Goal: Complete application form: Complete application form

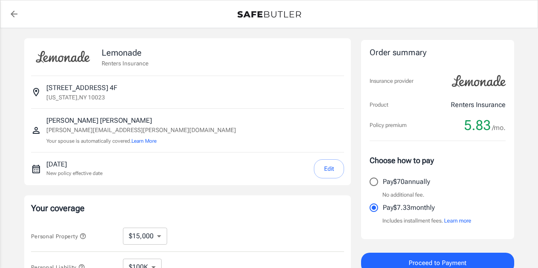
select select "15000"
select select "500"
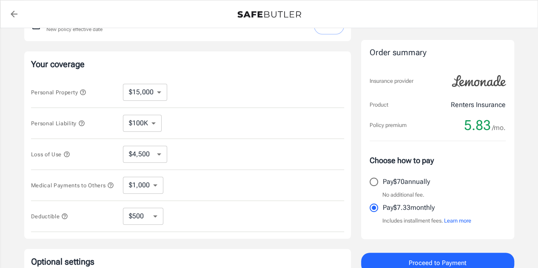
scroll to position [145, 0]
click at [151, 89] on select "$10,000 $15,000 $20,000 $25,000 $30,000 $40,000 $50,000 $100K $150K $200K $250K" at bounding box center [145, 91] width 44 height 17
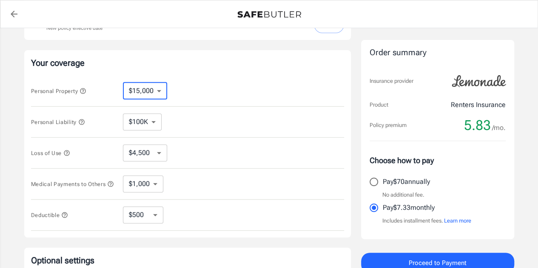
click at [151, 89] on select "$10,000 $15,000 $20,000 $25,000 $30,000 $40,000 $50,000 $100K $150K $200K $250K" at bounding box center [145, 91] width 44 height 17
click at [143, 122] on select "$100K $200K $300K $400K $500K $1M" at bounding box center [142, 122] width 39 height 17
select select "500000"
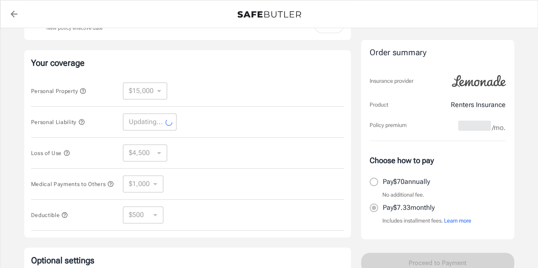
select select "500000"
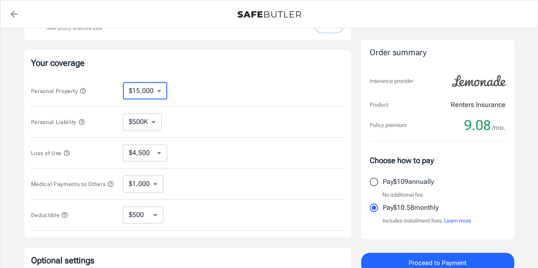
click at [136, 88] on select "$10,000 $15,000 $20,000 $25,000 $30,000 $40,000 $50,000 $100K $150K $200K $250K" at bounding box center [145, 91] width 44 height 17
select select "50000"
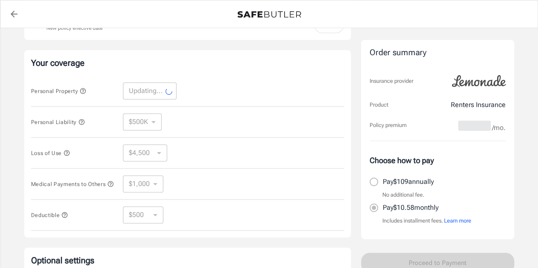
select select "50000"
select select "15000"
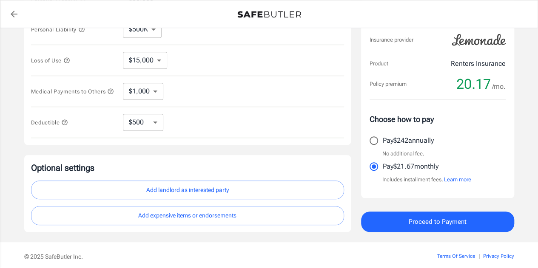
scroll to position [273, 0]
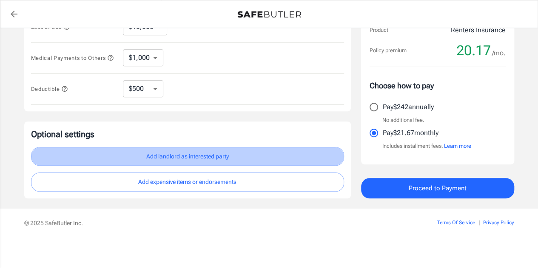
click at [133, 161] on button "Add landlord as interested party" at bounding box center [187, 156] width 313 height 19
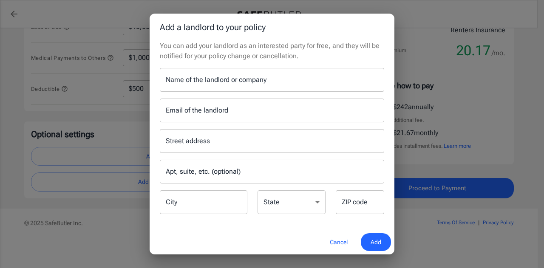
click at [211, 77] on input "Name of the landlord or company" at bounding box center [272, 80] width 225 height 24
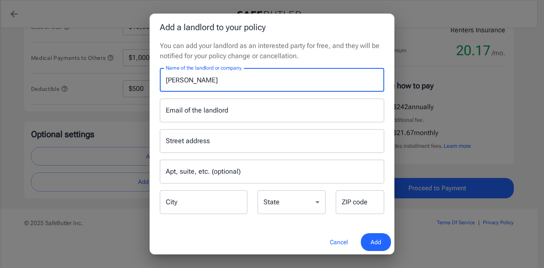
type input "[PERSON_NAME]"
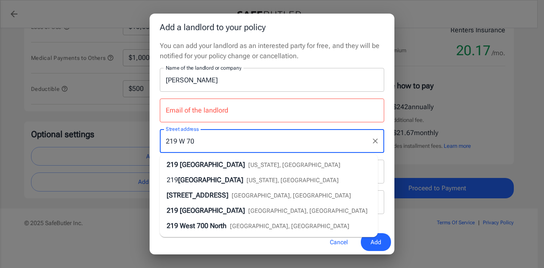
click at [248, 160] on div "[STREET_ADDRESS][US_STATE]" at bounding box center [254, 165] width 174 height 10
type input "[STREET_ADDRESS]"
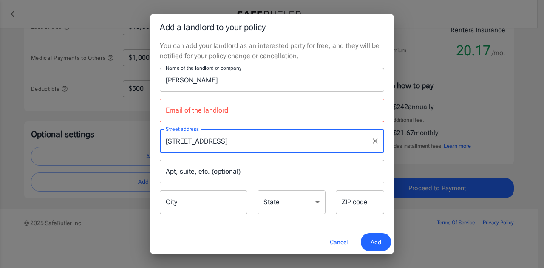
type input "[US_STATE]"
select select "NY"
type input "10023"
type input "[STREET_ADDRESS]"
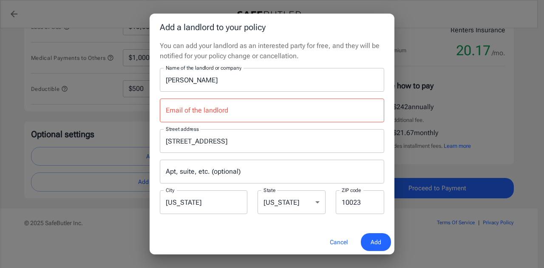
click at [206, 165] on div "Apt, suite, etc. (optional) Apt, suite, etc. (optional)" at bounding box center [272, 172] width 225 height 24
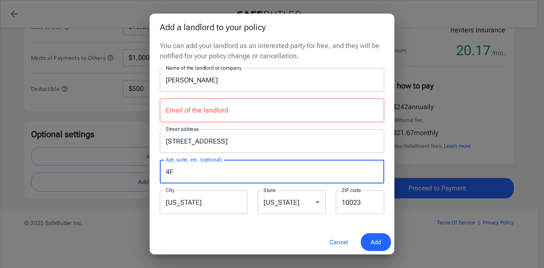
type input "4F"
click at [180, 105] on div "Email of the landlord Email of the landlord" at bounding box center [272, 111] width 225 height 24
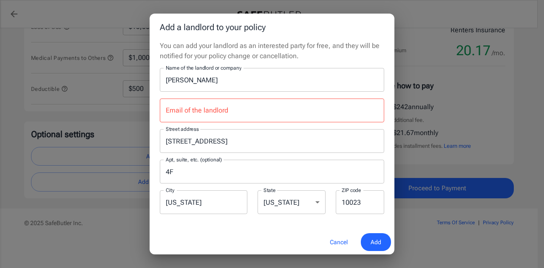
click at [197, 108] on input "Email of the landlord" at bounding box center [272, 111] width 225 height 24
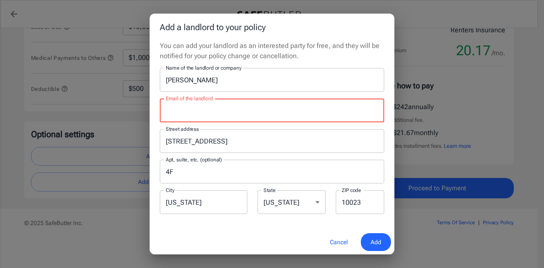
click at [339, 241] on button "Cancel" at bounding box center [338, 243] width 37 height 18
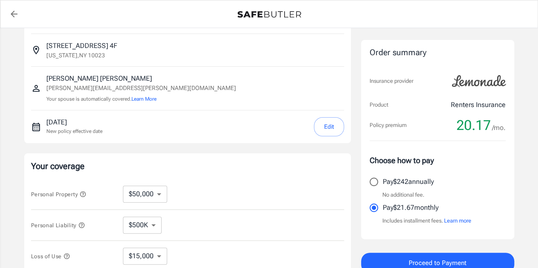
scroll to position [0, 0]
